Goal: Task Accomplishment & Management: Manage account settings

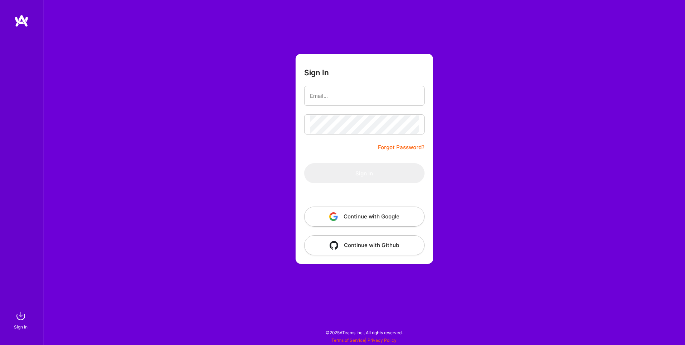
click at [361, 217] on button "Continue with Google" at bounding box center [364, 216] width 120 height 20
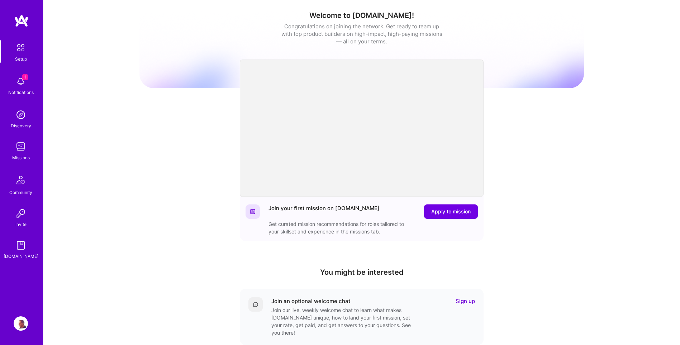
click at [17, 80] on img at bounding box center [21, 81] width 14 height 14
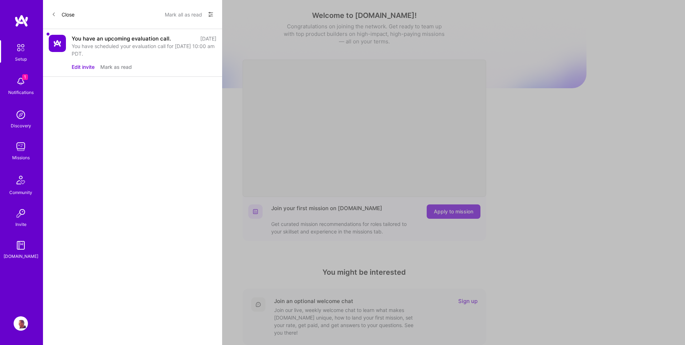
click at [173, 148] on div "Close Mark all as read Show all notifications Show unread notifications only Yo…" at bounding box center [132, 172] width 179 height 345
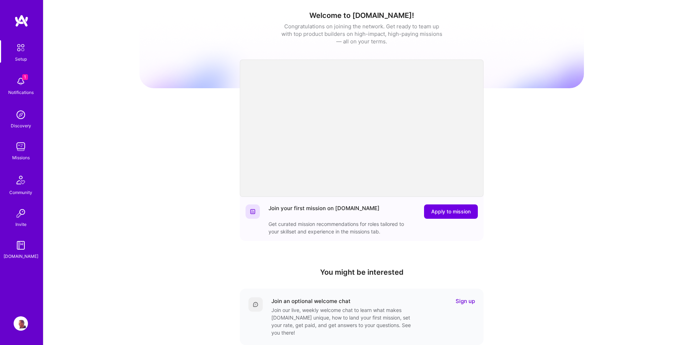
click at [448, 233] on div "1 Setup 1 Notifications Discovery Missions Community Invite [DOMAIN_NAME] Profi…" at bounding box center [340, 234] width 680 height 468
click at [20, 44] on img at bounding box center [20, 47] width 15 height 15
click at [20, 145] on img at bounding box center [21, 146] width 14 height 14
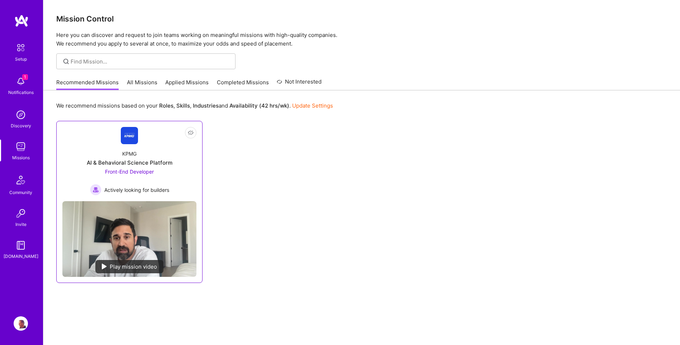
click at [122, 246] on img at bounding box center [129, 238] width 134 height 75
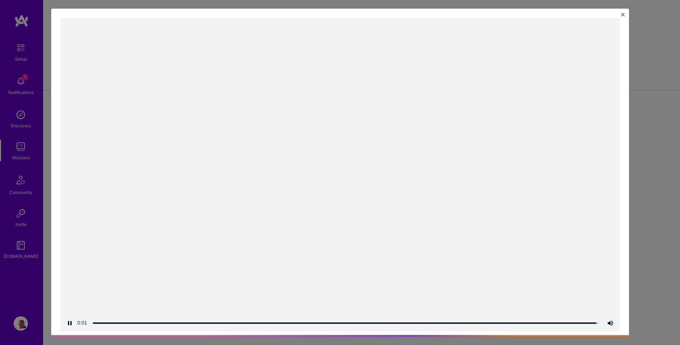
click at [625, 15] on img "Close" at bounding box center [623, 15] width 4 height 4
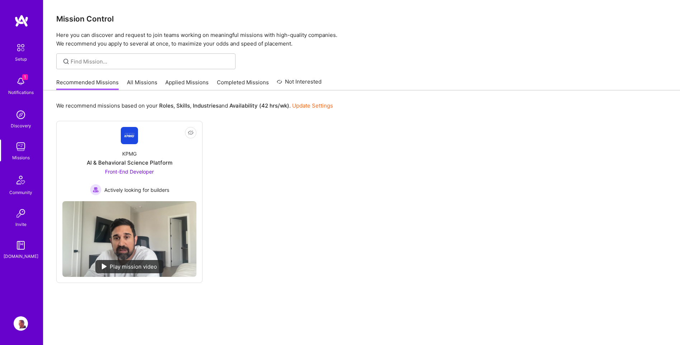
click at [135, 83] on link "All Missions" at bounding box center [142, 84] width 30 height 12
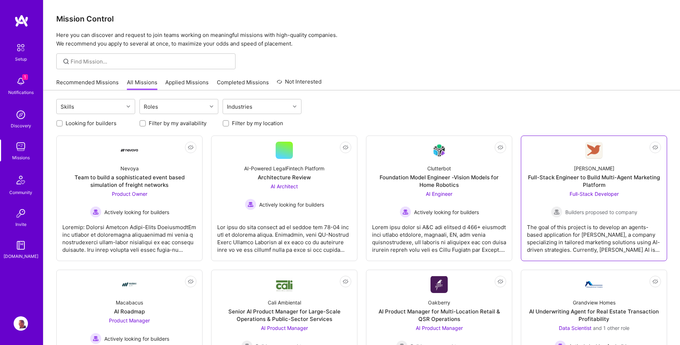
click at [555, 196] on div "Full-Stack Developer Builders proposed to company" at bounding box center [594, 204] width 86 height 28
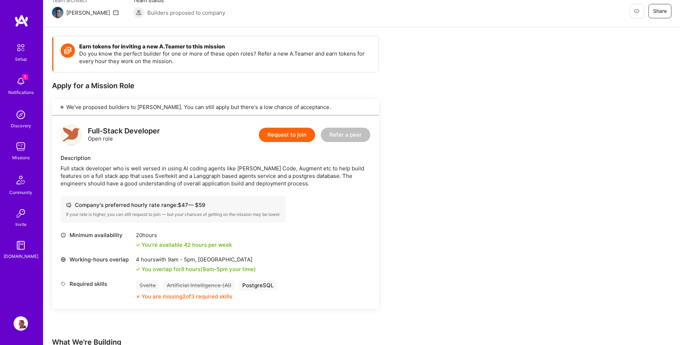
scroll to position [72, 0]
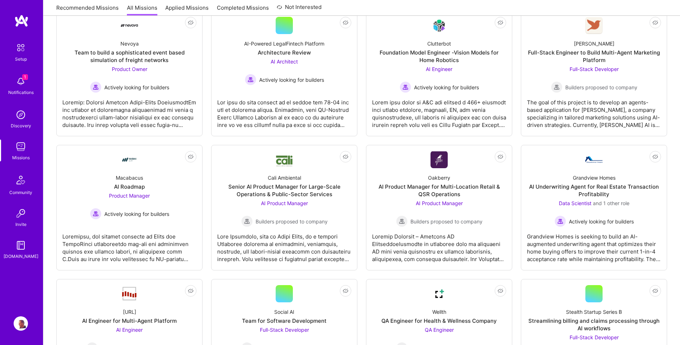
scroll to position [143, 0]
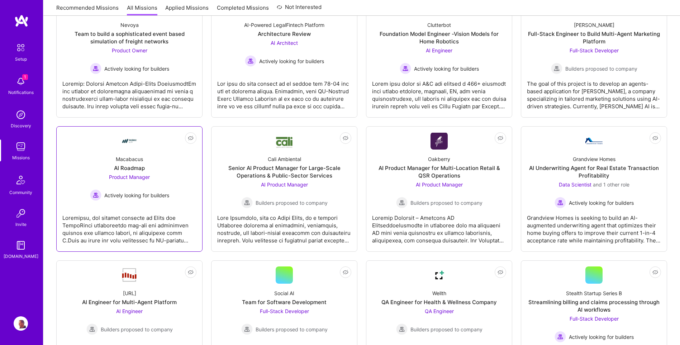
click at [144, 231] on div at bounding box center [129, 226] width 134 height 36
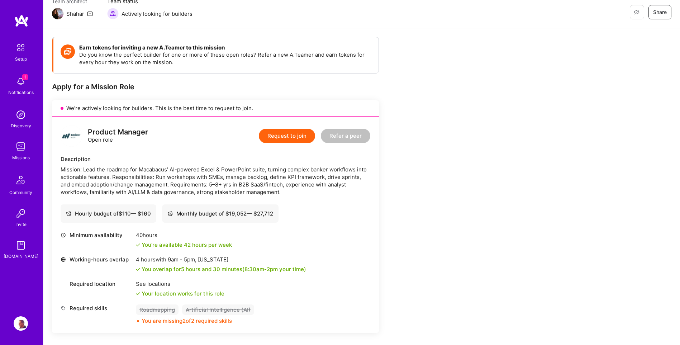
scroll to position [72, 0]
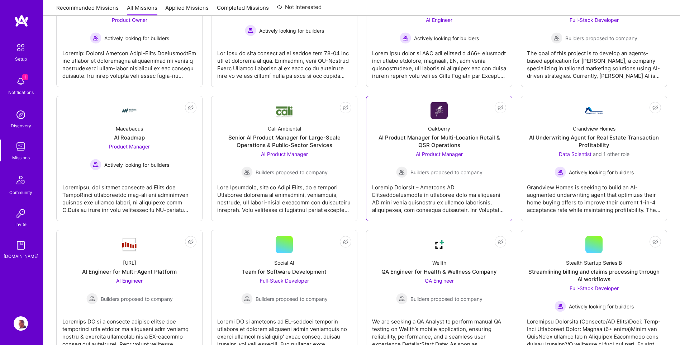
scroll to position [215, 0]
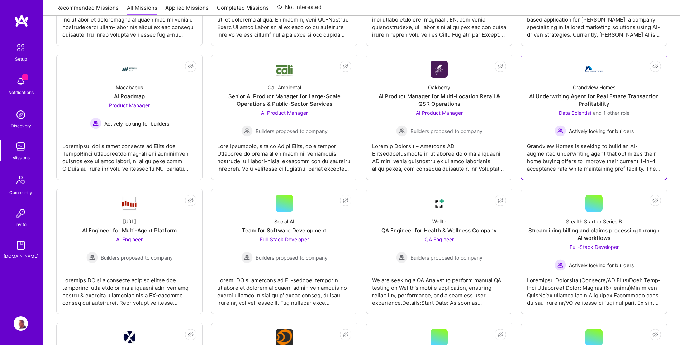
click at [551, 160] on div "Grandview Homes is seeking to build an AI-augmented underwriting agent that opt…" at bounding box center [594, 155] width 134 height 36
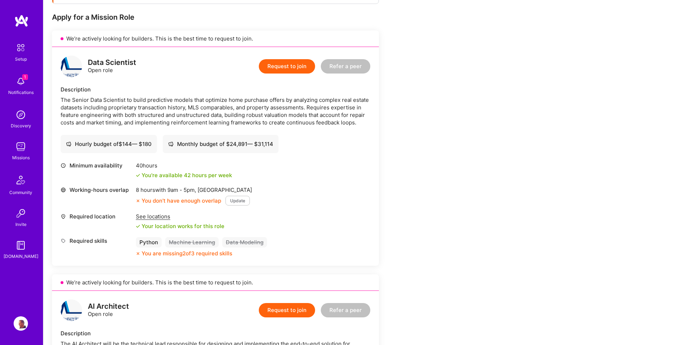
scroll to position [143, 0]
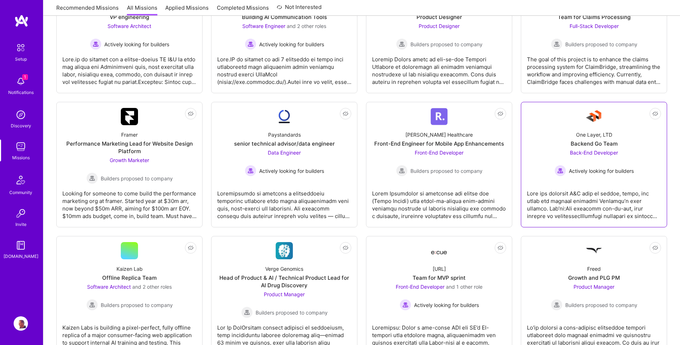
scroll to position [717, 0]
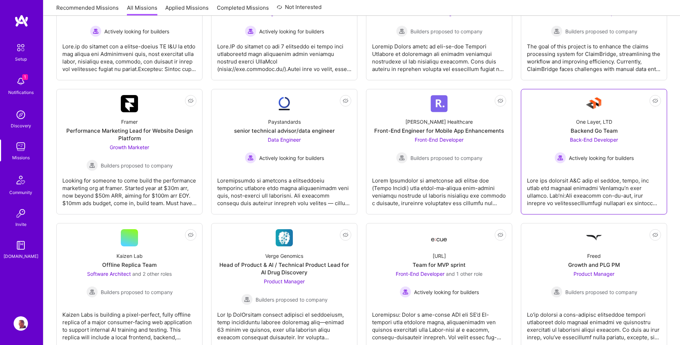
click at [565, 192] on div at bounding box center [594, 189] width 134 height 36
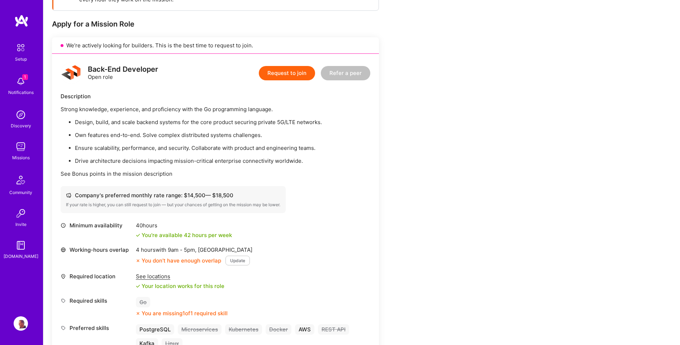
scroll to position [143, 0]
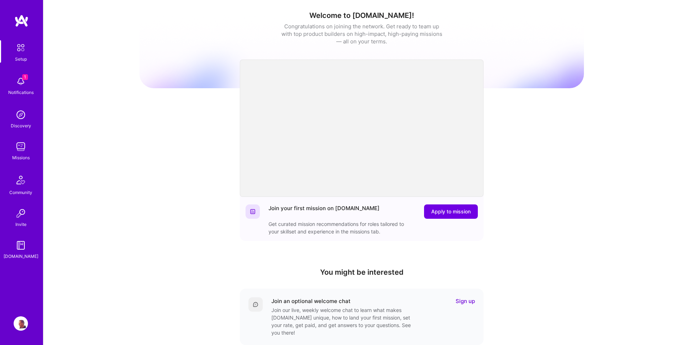
click at [17, 324] on img at bounding box center [21, 323] width 14 height 14
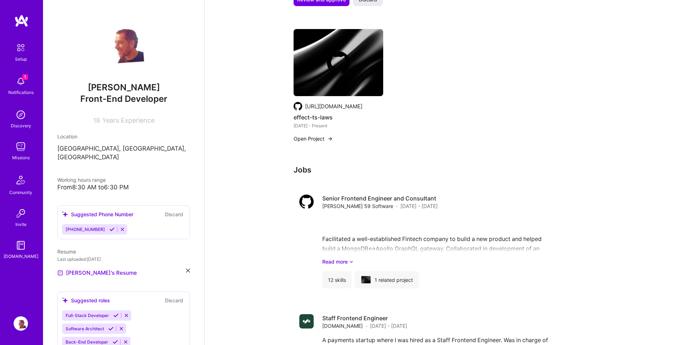
scroll to position [681, 0]
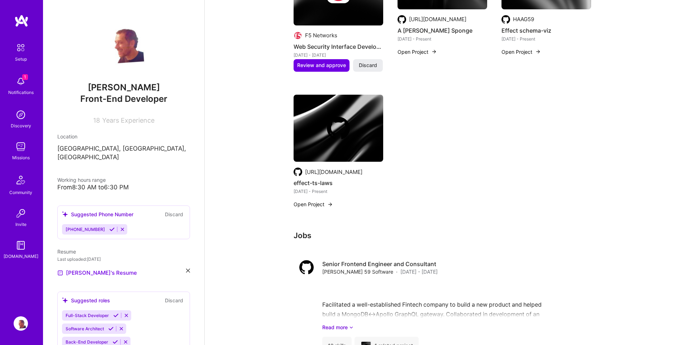
click at [16, 323] on img at bounding box center [21, 323] width 14 height 14
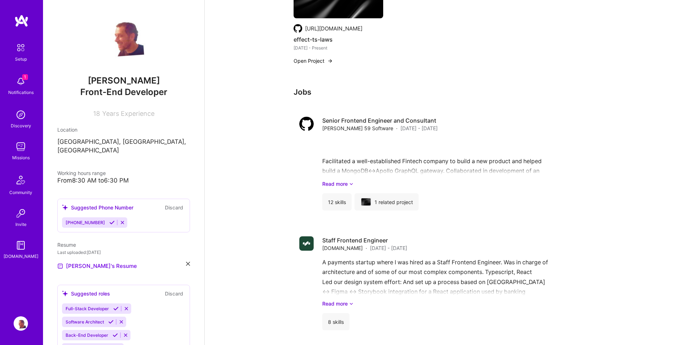
scroll to position [0, 0]
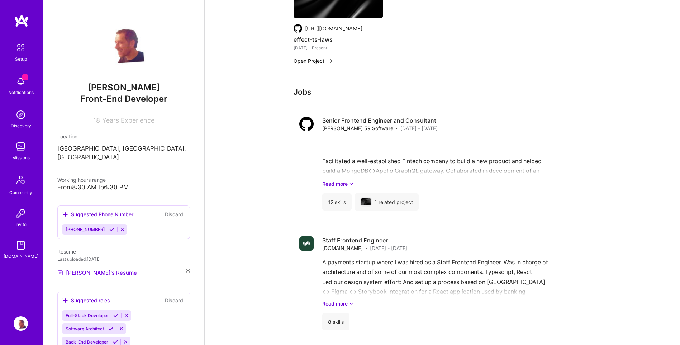
click at [19, 19] on img at bounding box center [21, 20] width 14 height 13
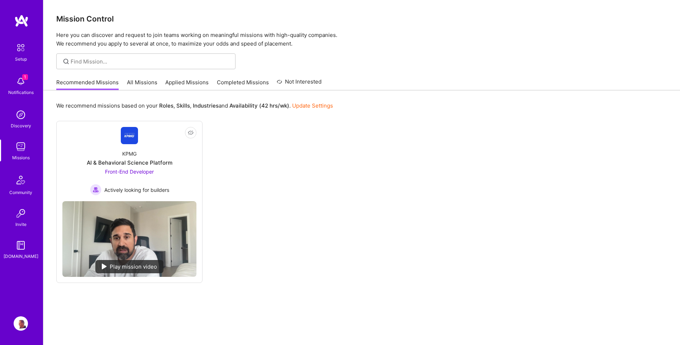
click at [23, 48] on img at bounding box center [20, 47] width 15 height 15
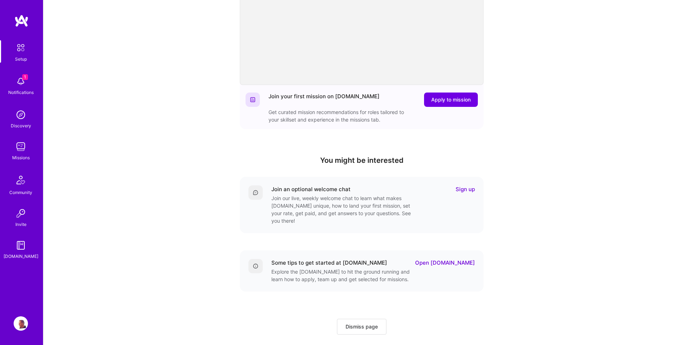
scroll to position [119, 0]
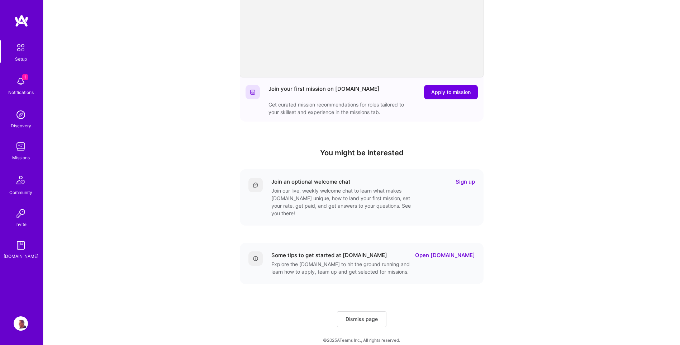
click at [16, 325] on img at bounding box center [21, 323] width 14 height 14
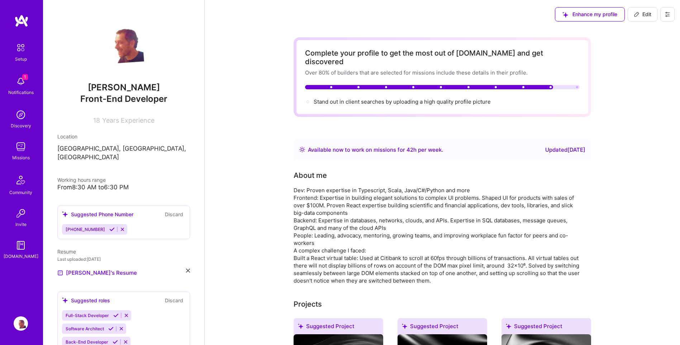
click at [668, 19] on button at bounding box center [667, 14] width 14 height 14
click at [635, 65] on button "Log Out" at bounding box center [648, 67] width 54 height 18
